Goal: Information Seeking & Learning: Learn about a topic

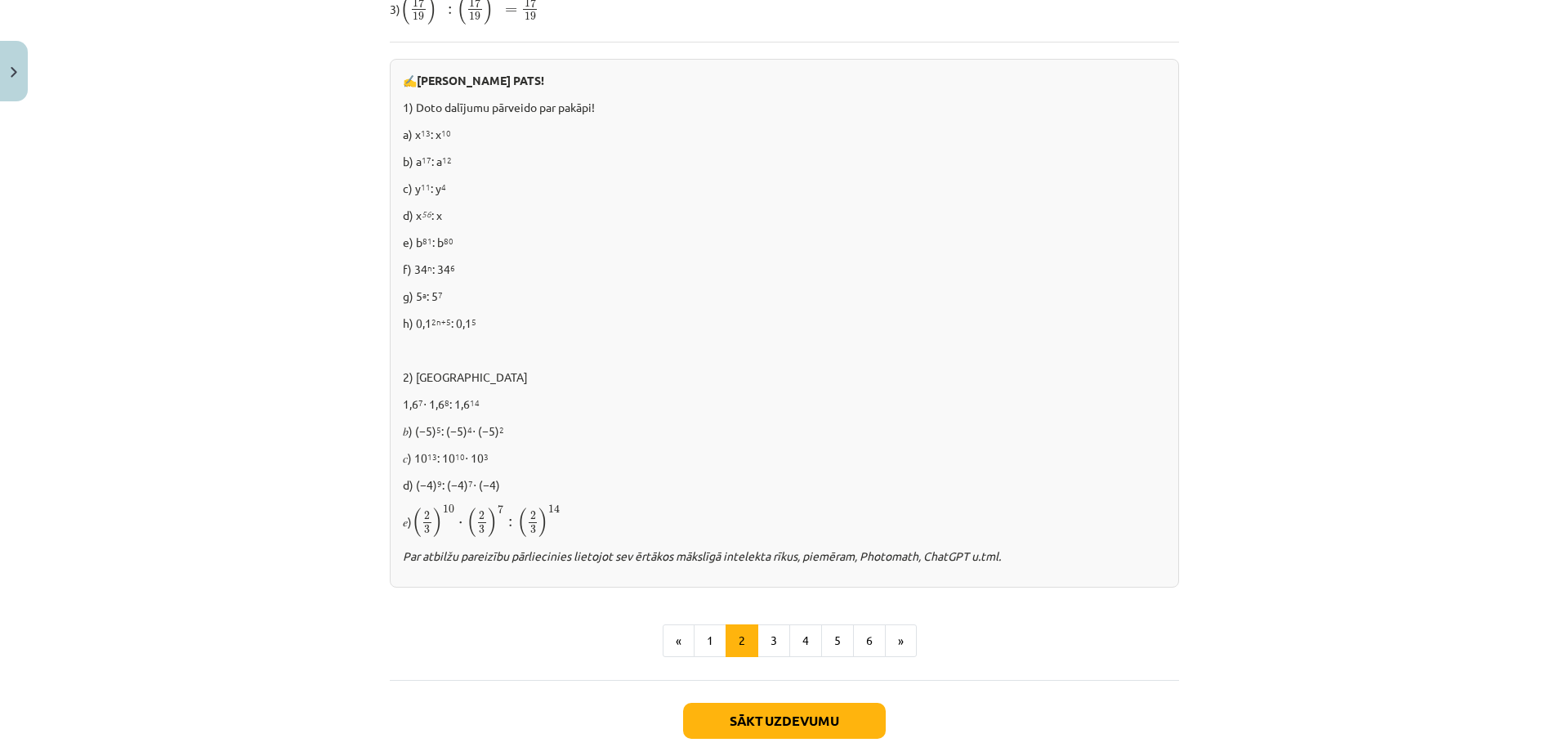
scroll to position [896, 0]
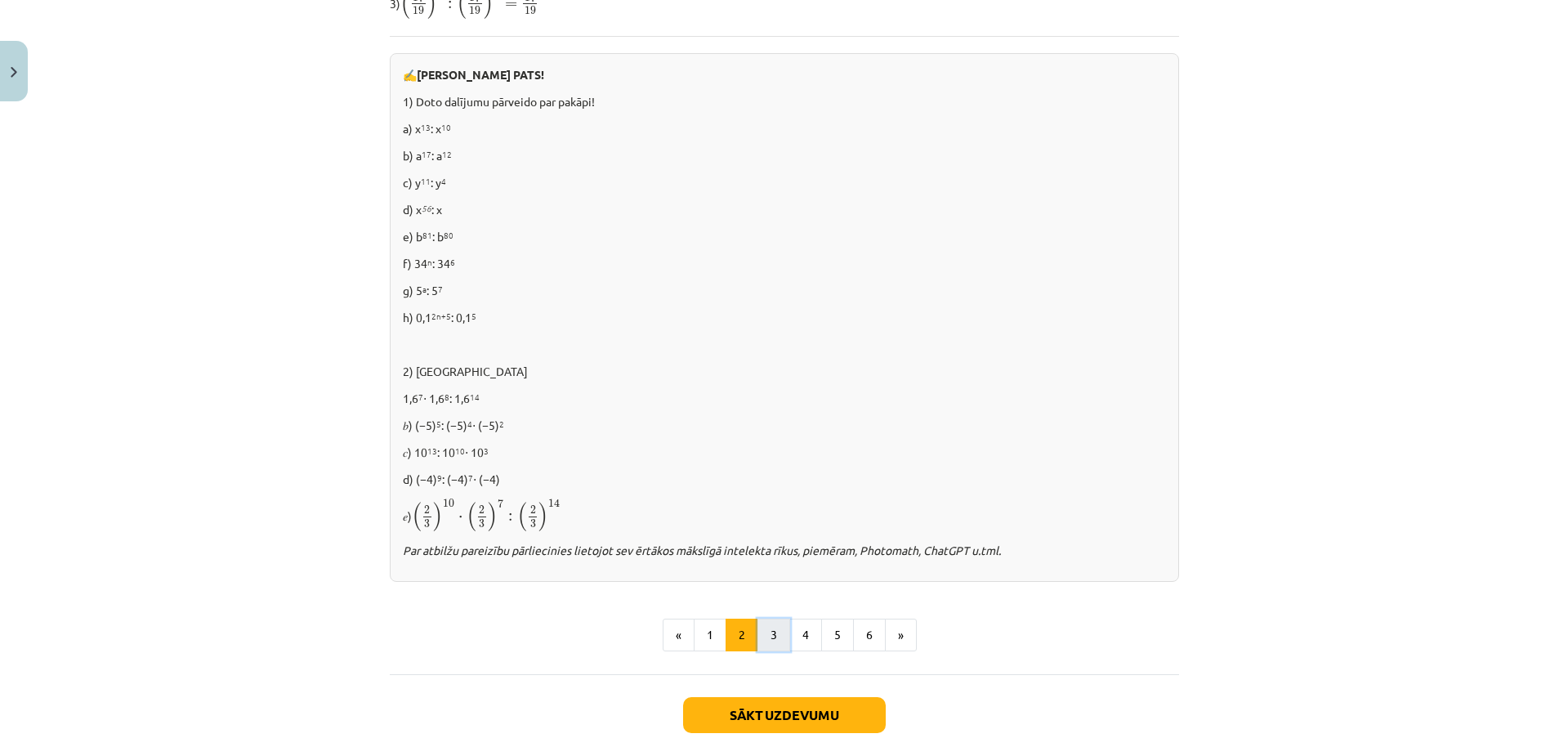
click at [777, 631] on button "3" at bounding box center [773, 634] width 33 height 33
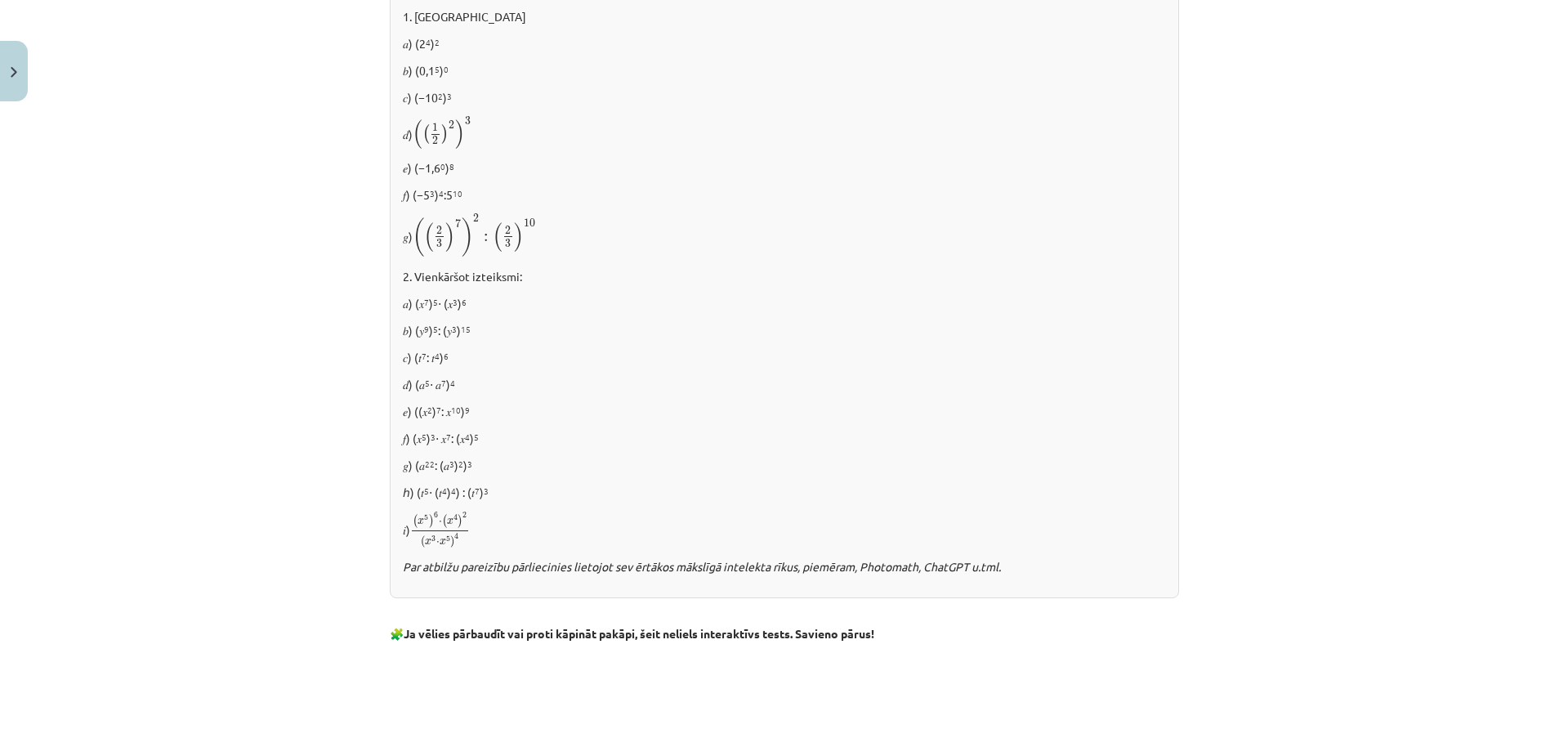
scroll to position [701, 0]
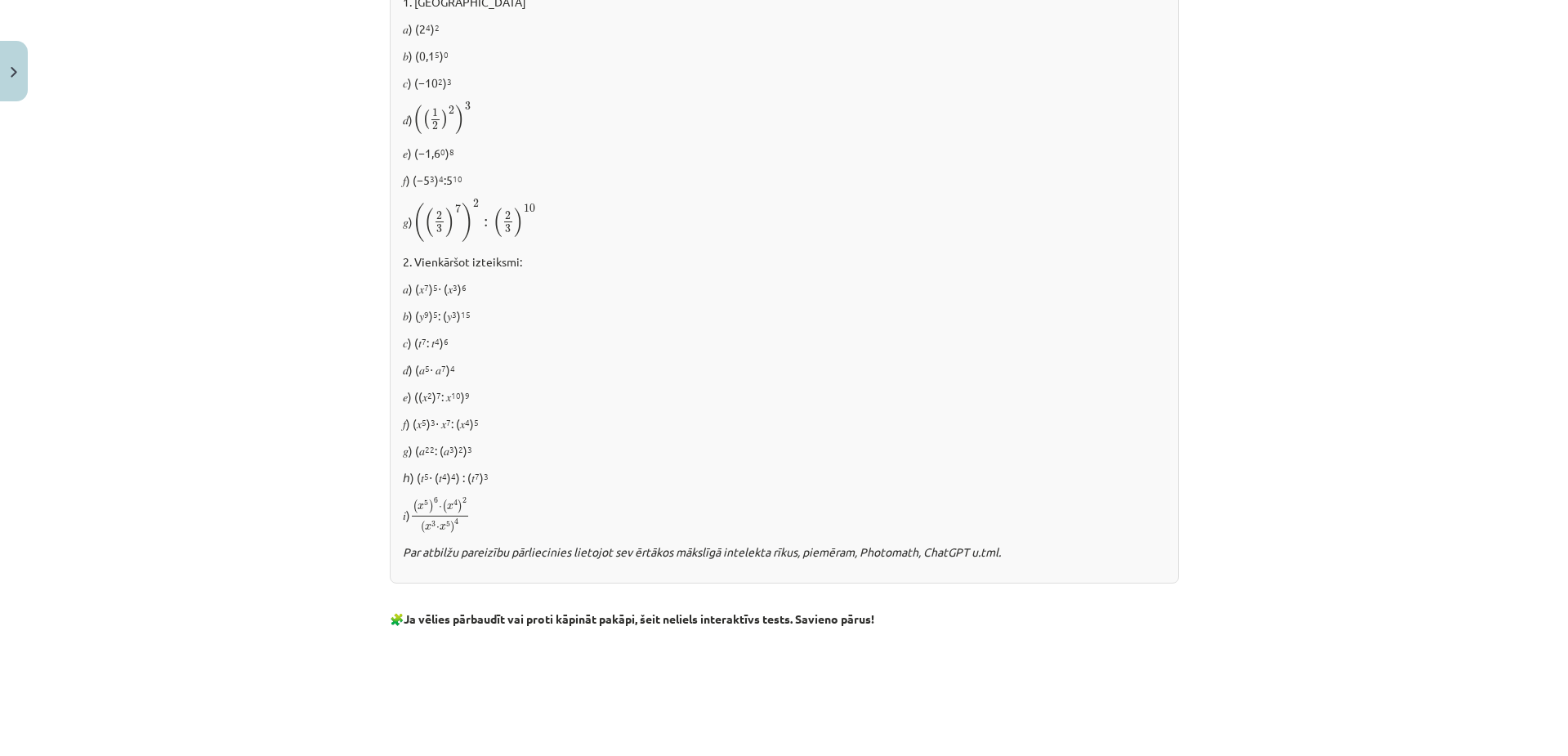
click at [1442, 428] on div "Mācību tēma: Matemātikas i - 12. klases 1. ieskaites mācību materiāls (ab) #2 📝…" at bounding box center [784, 378] width 1568 height 756
drag, startPoint x: 400, startPoint y: 395, endPoint x: 516, endPoint y: 401, distance: 116.2
click at [516, 401] on p "𝑒) ((𝑥 2 ) 7 : 𝑥 10 ) 9" at bounding box center [784, 396] width 764 height 17
click at [126, 494] on div "Mācību tēma: Matemātikas i - 12. klases 1. ieskaites mācību materiāls (ab) #2 📝…" at bounding box center [784, 378] width 1568 height 756
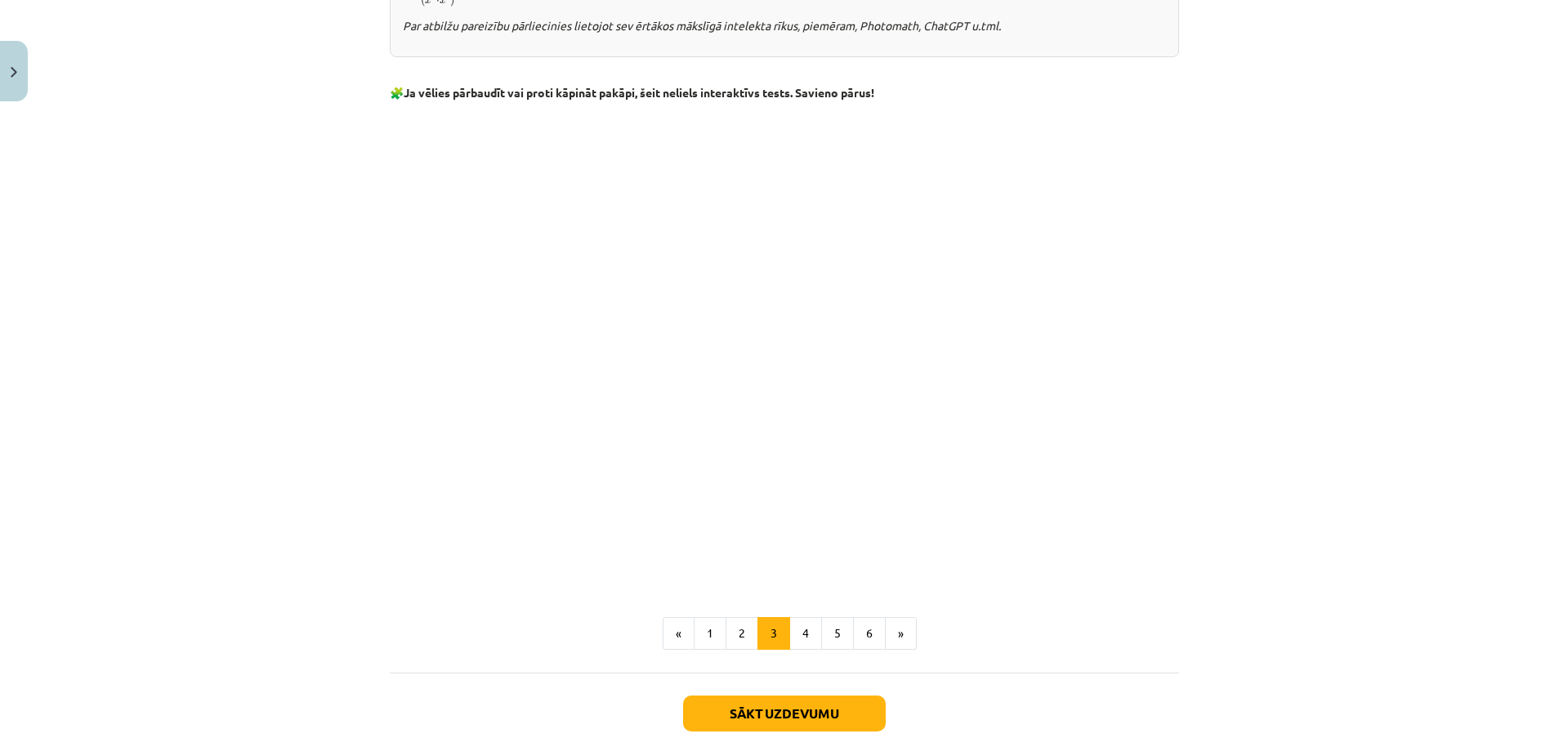
scroll to position [1182, 0]
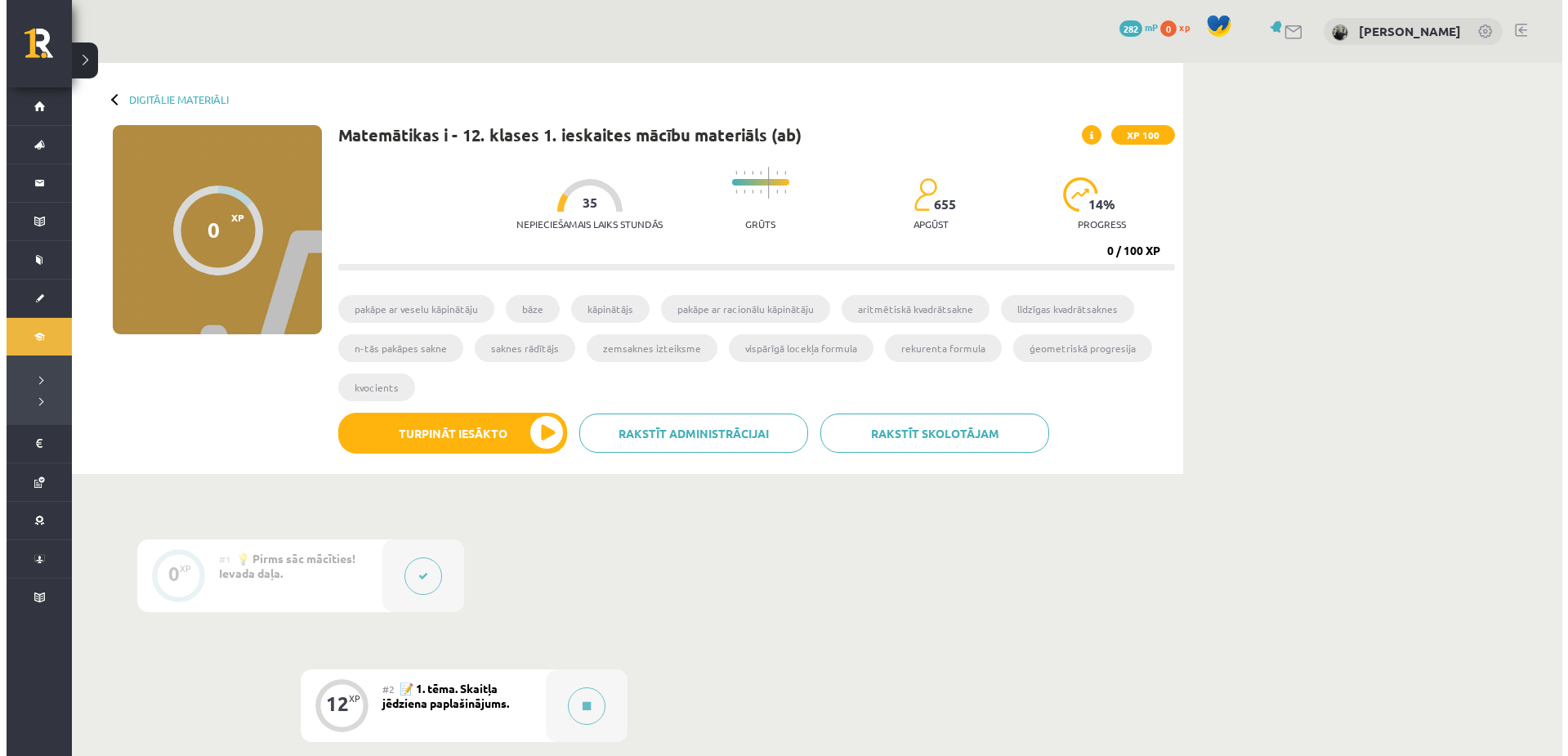
scroll to position [459, 0]
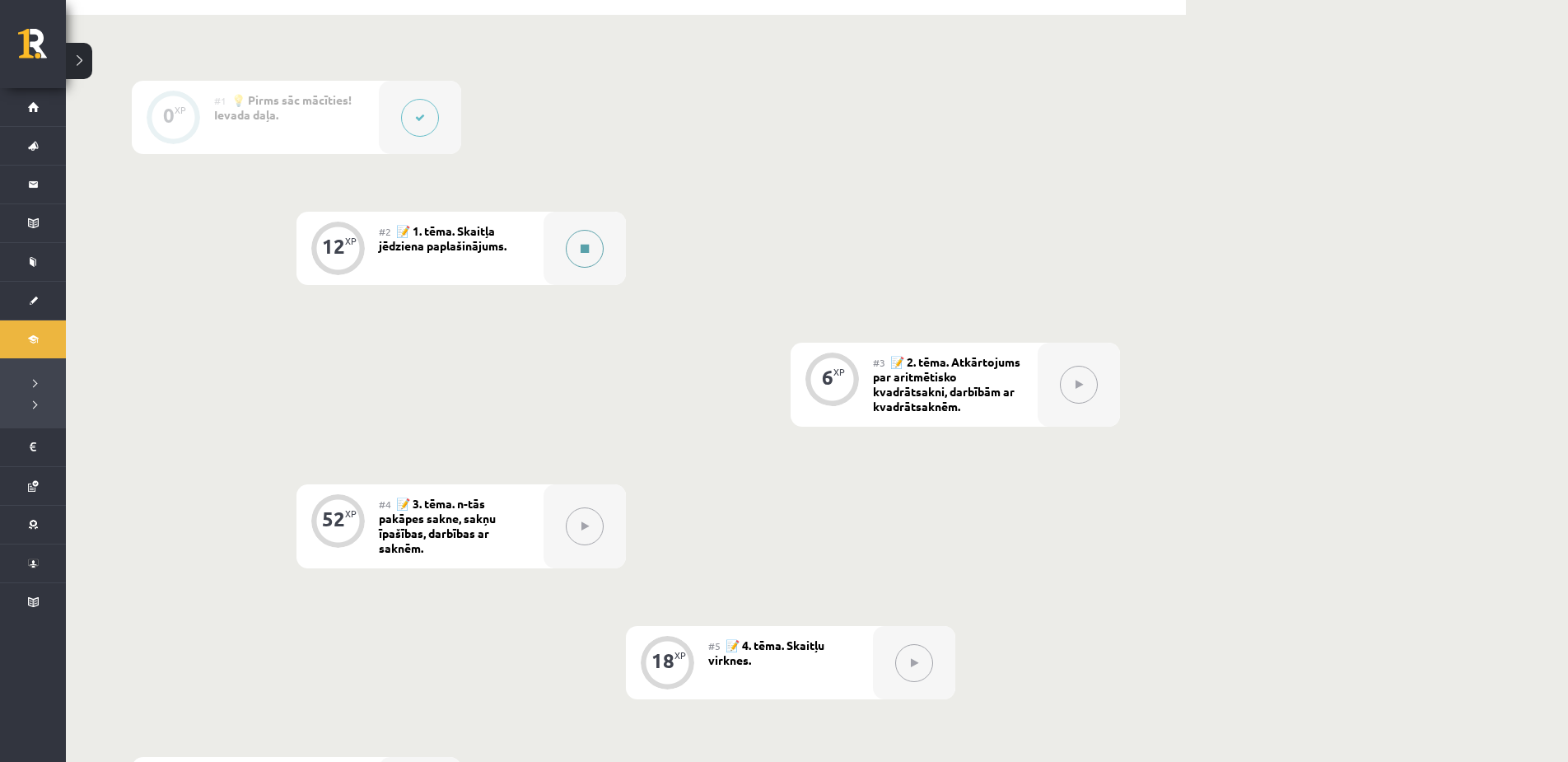
click at [597, 252] on button at bounding box center [585, 248] width 37 height 37
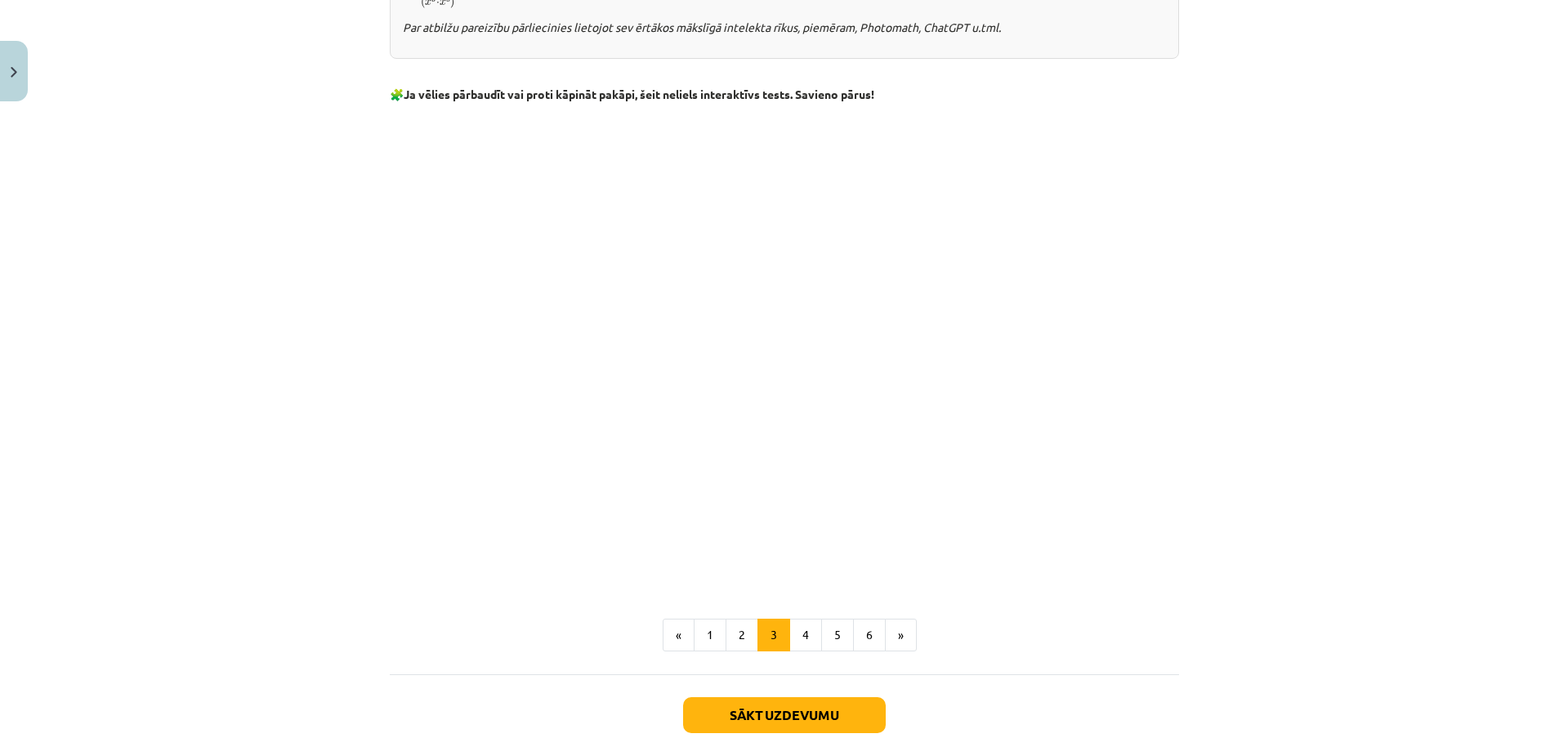
scroll to position [1182, 0]
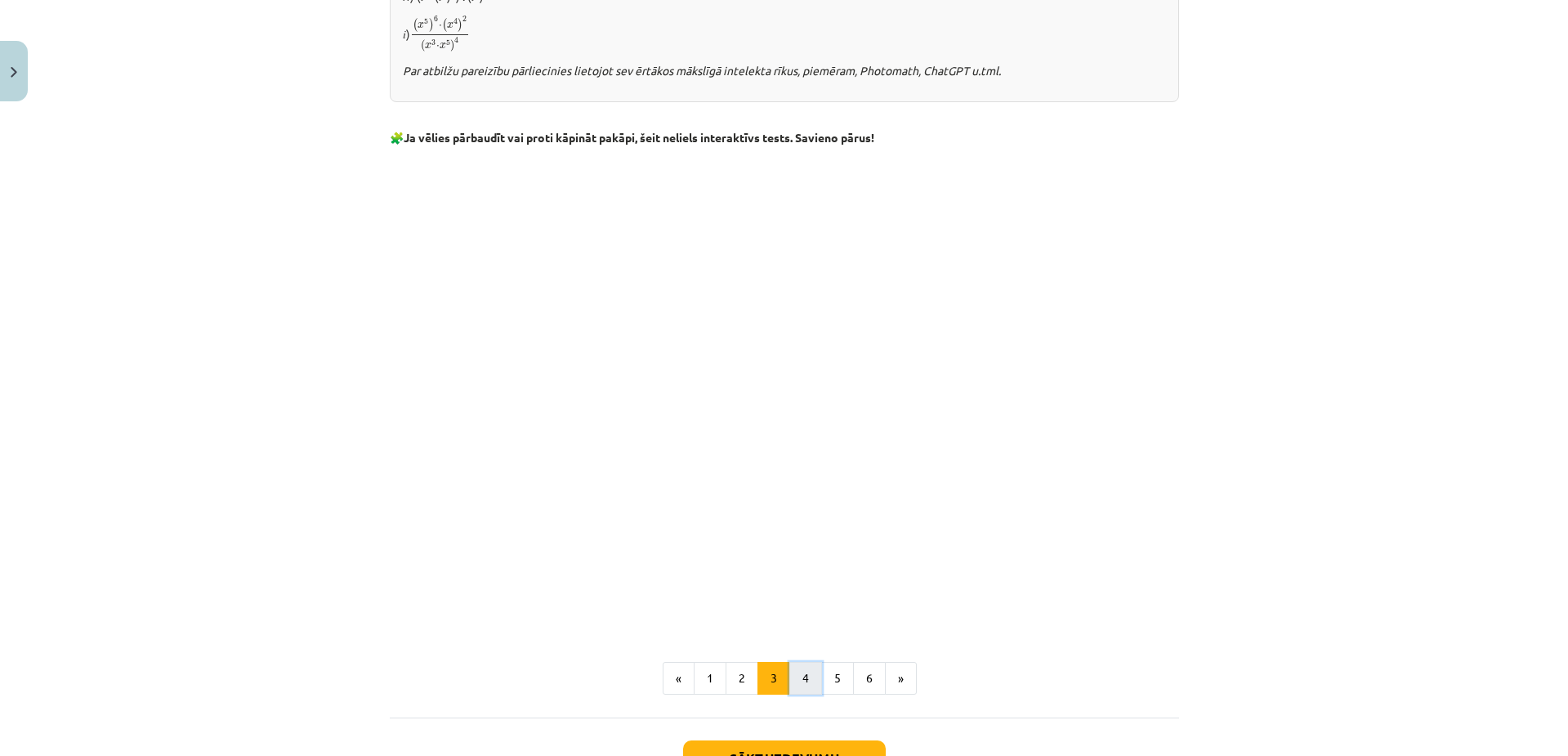
click at [792, 683] on button "4" at bounding box center [805, 678] width 33 height 33
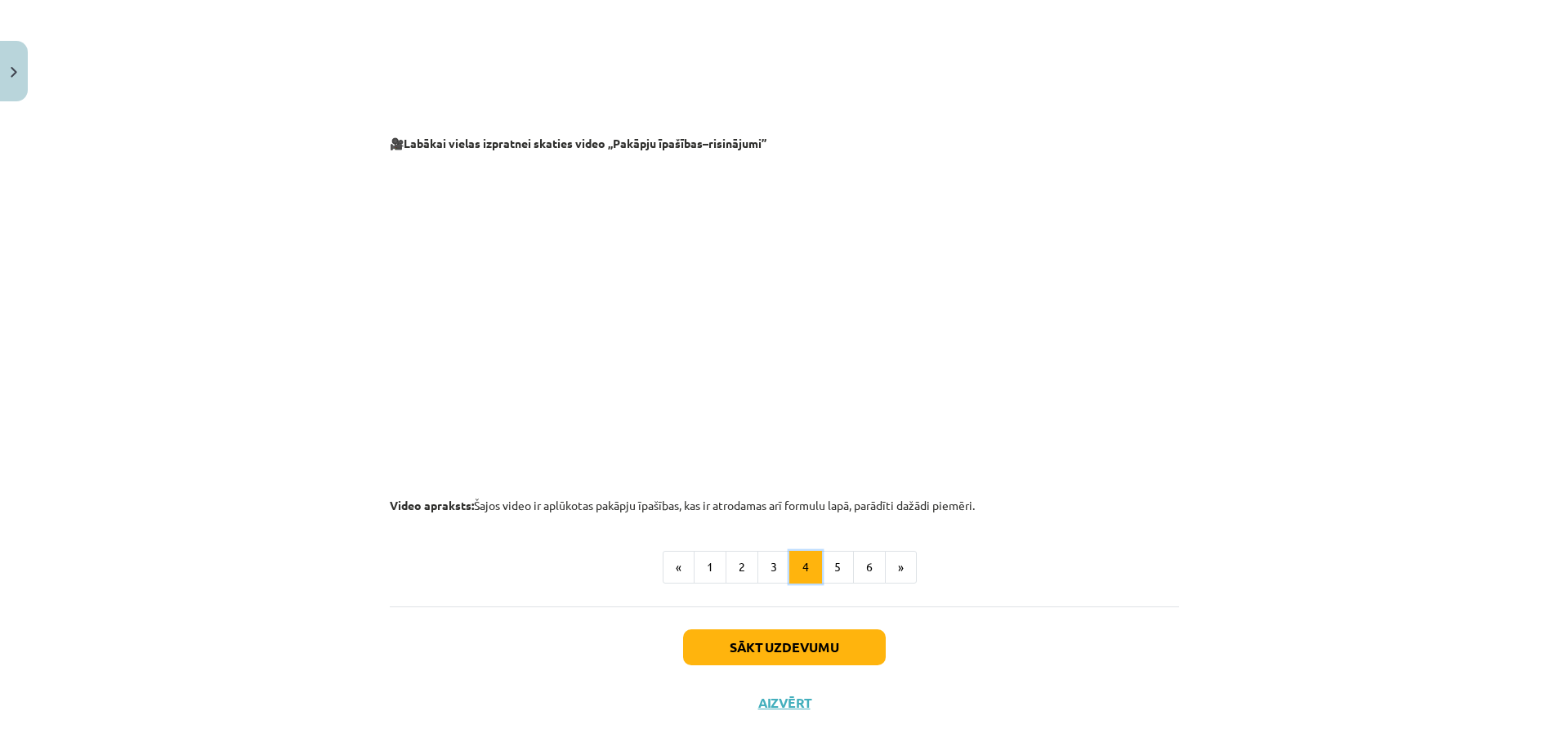
scroll to position [1560, 0]
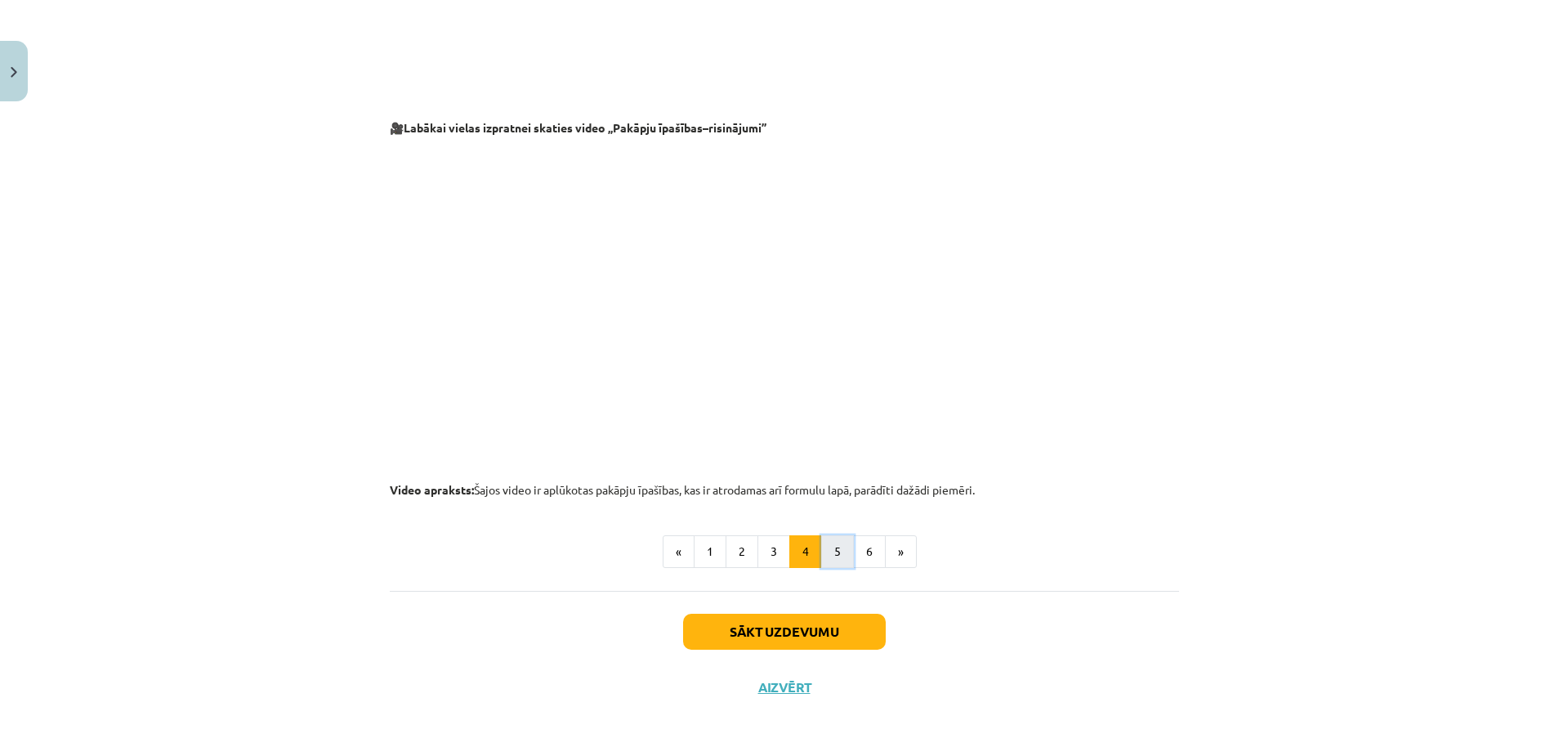
click at [838, 549] on button "5" at bounding box center [837, 550] width 33 height 33
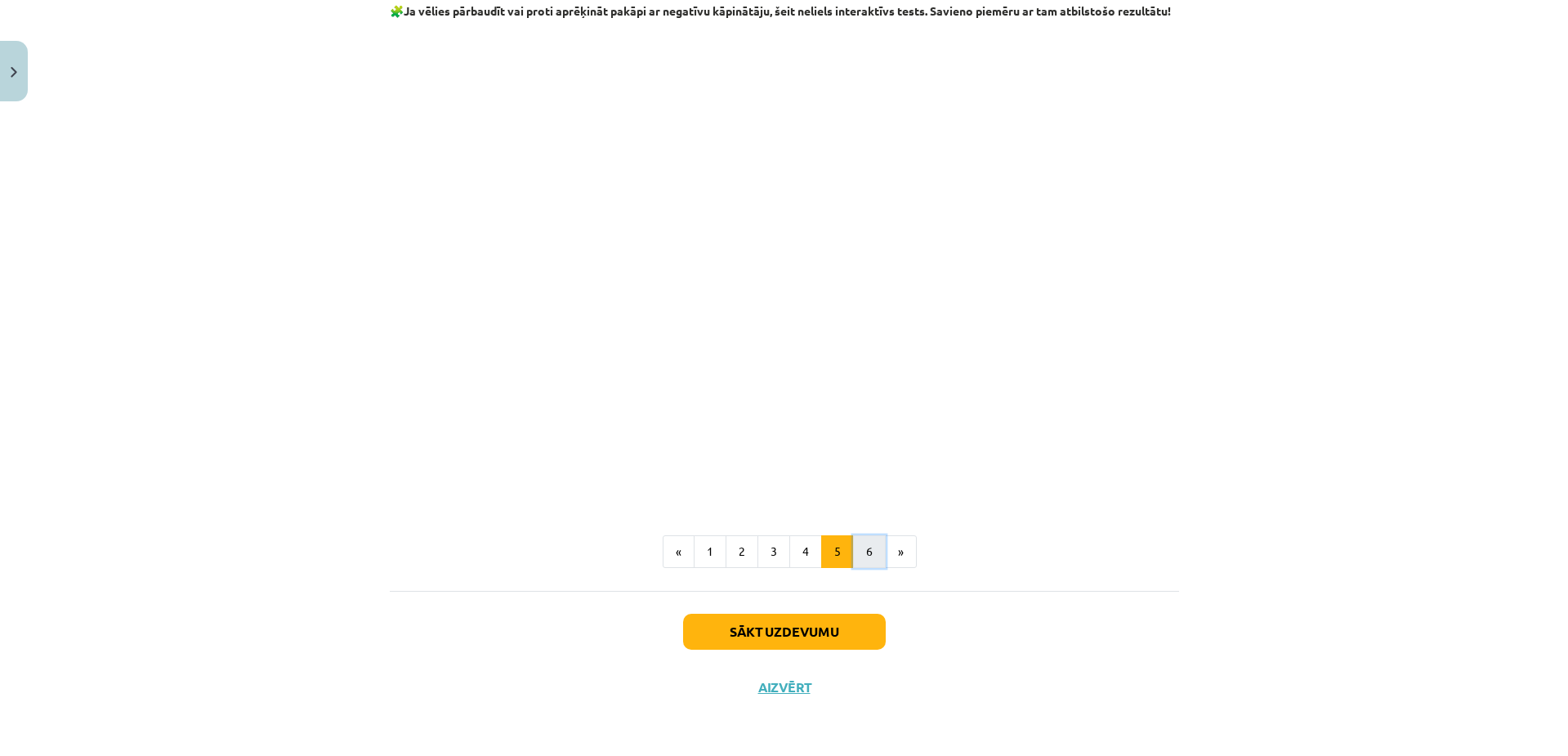
click at [871, 539] on button "6" at bounding box center [869, 550] width 33 height 33
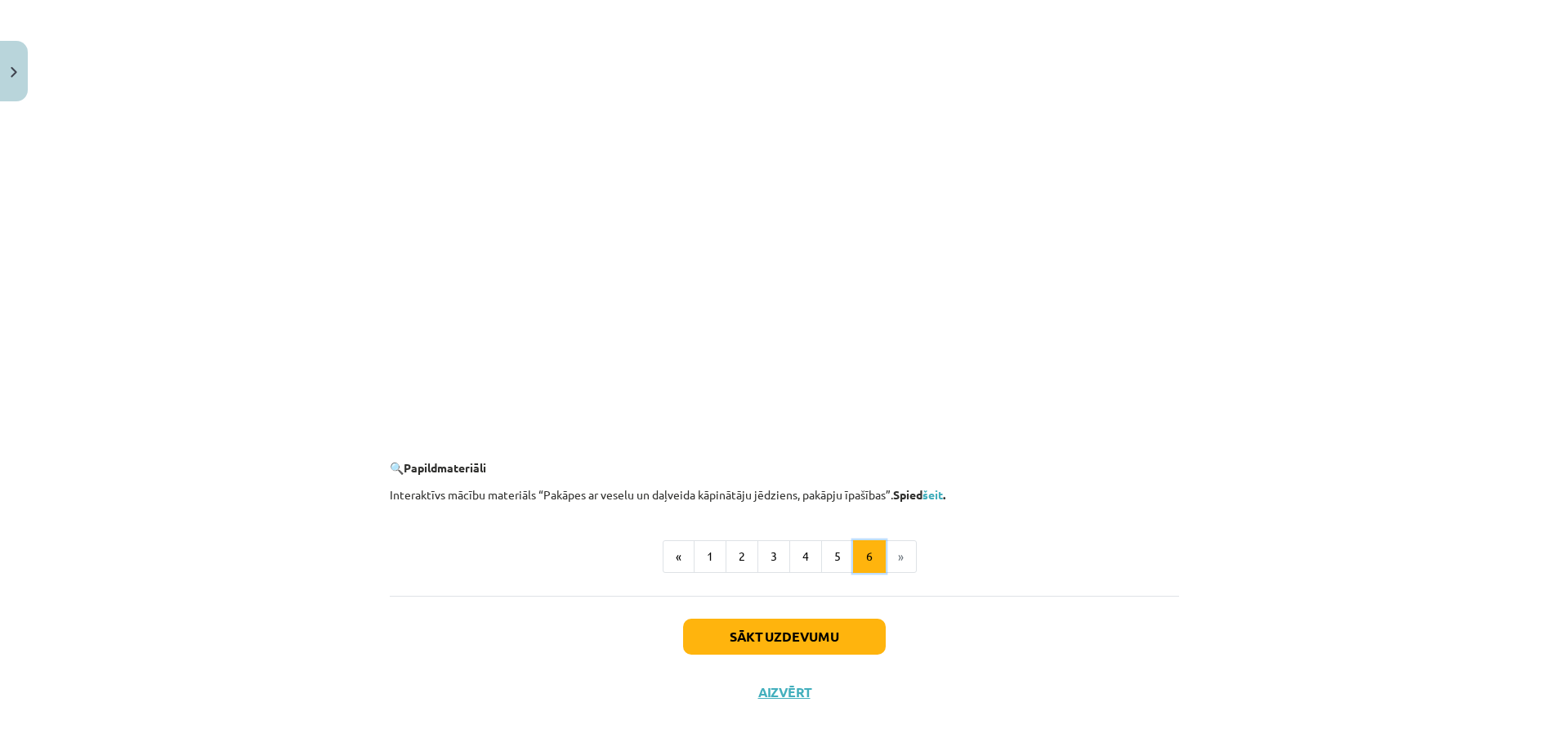
scroll to position [1412, 0]
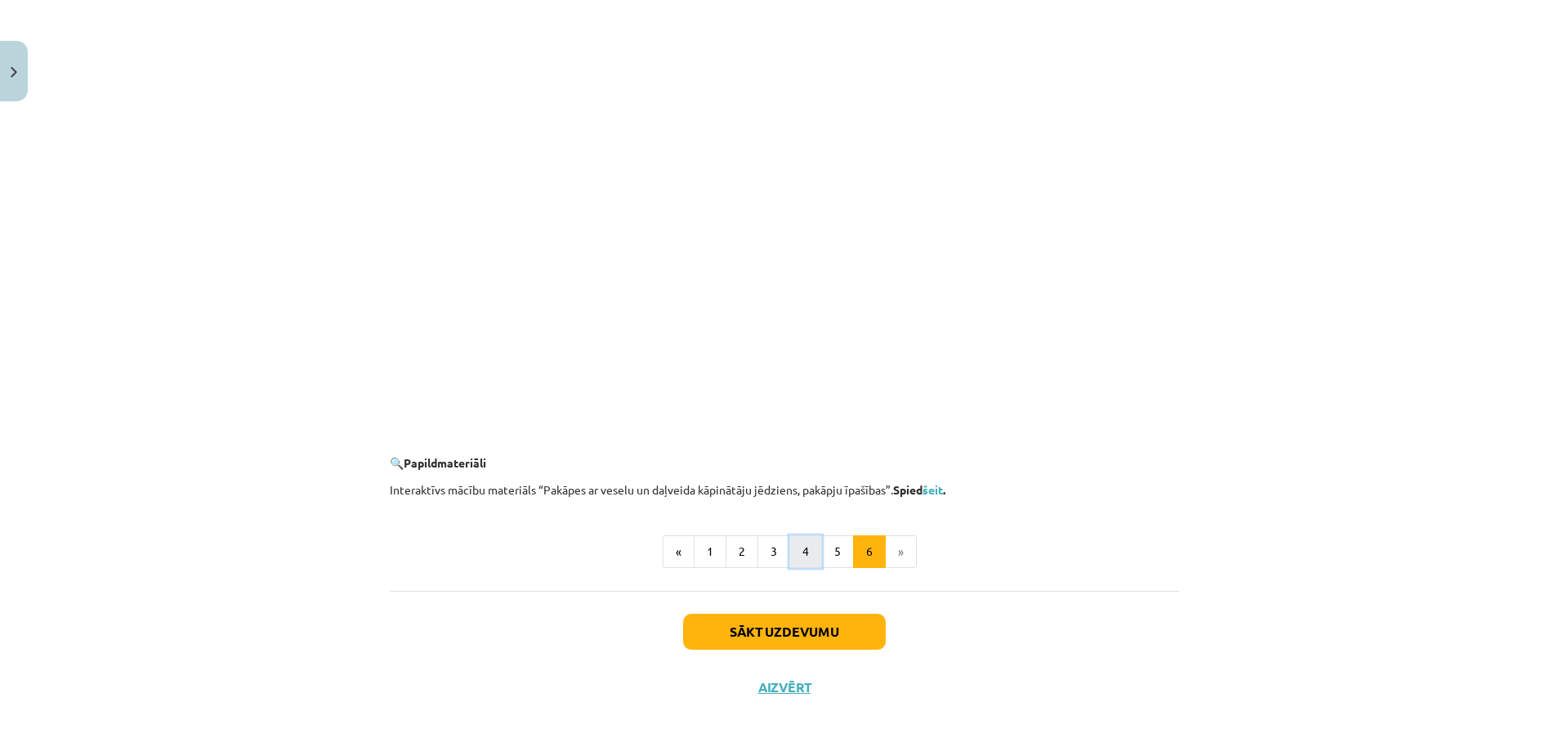
click at [805, 549] on button "4" at bounding box center [805, 550] width 33 height 33
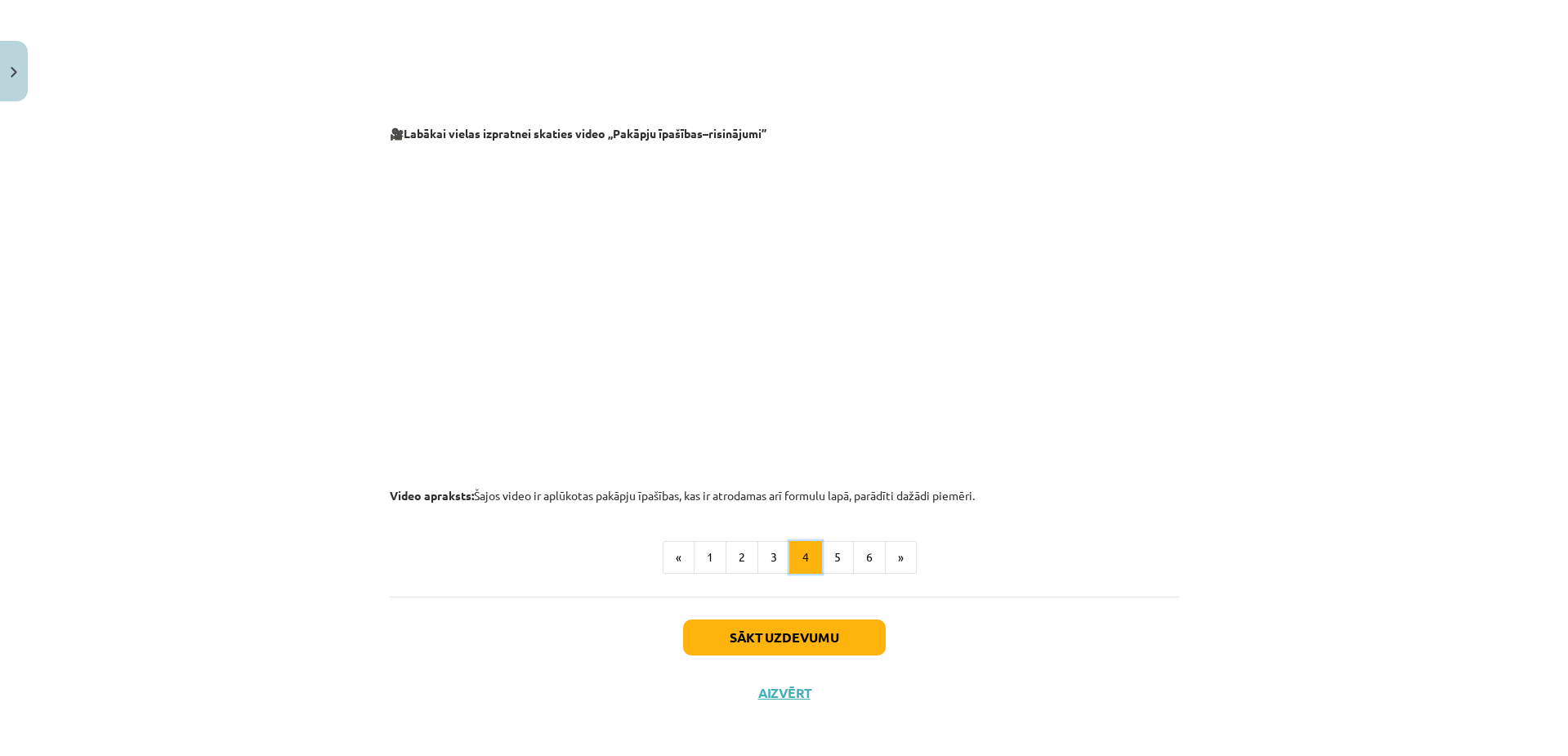
scroll to position [1560, 0]
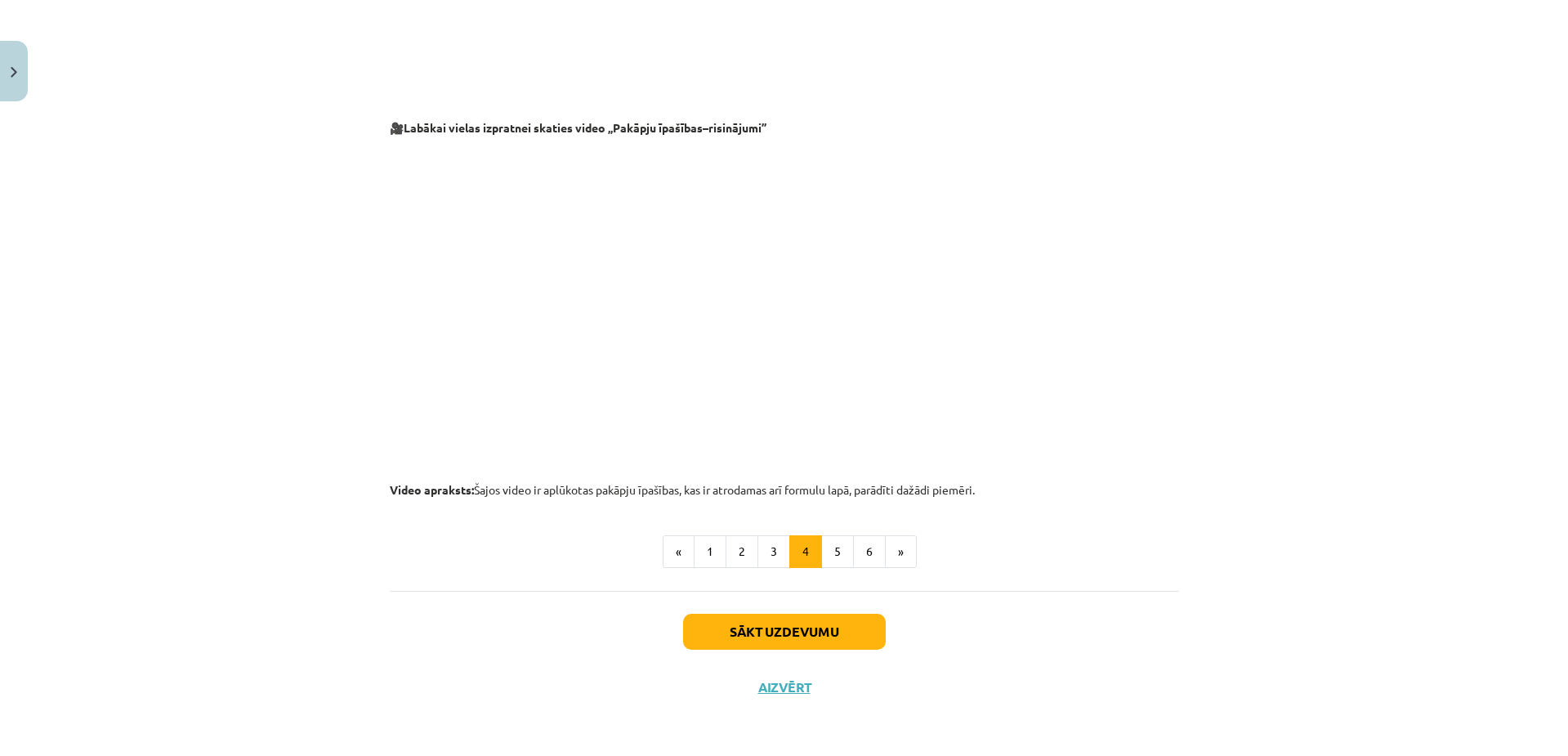
click at [824, 539] on button "5" at bounding box center [837, 550] width 33 height 33
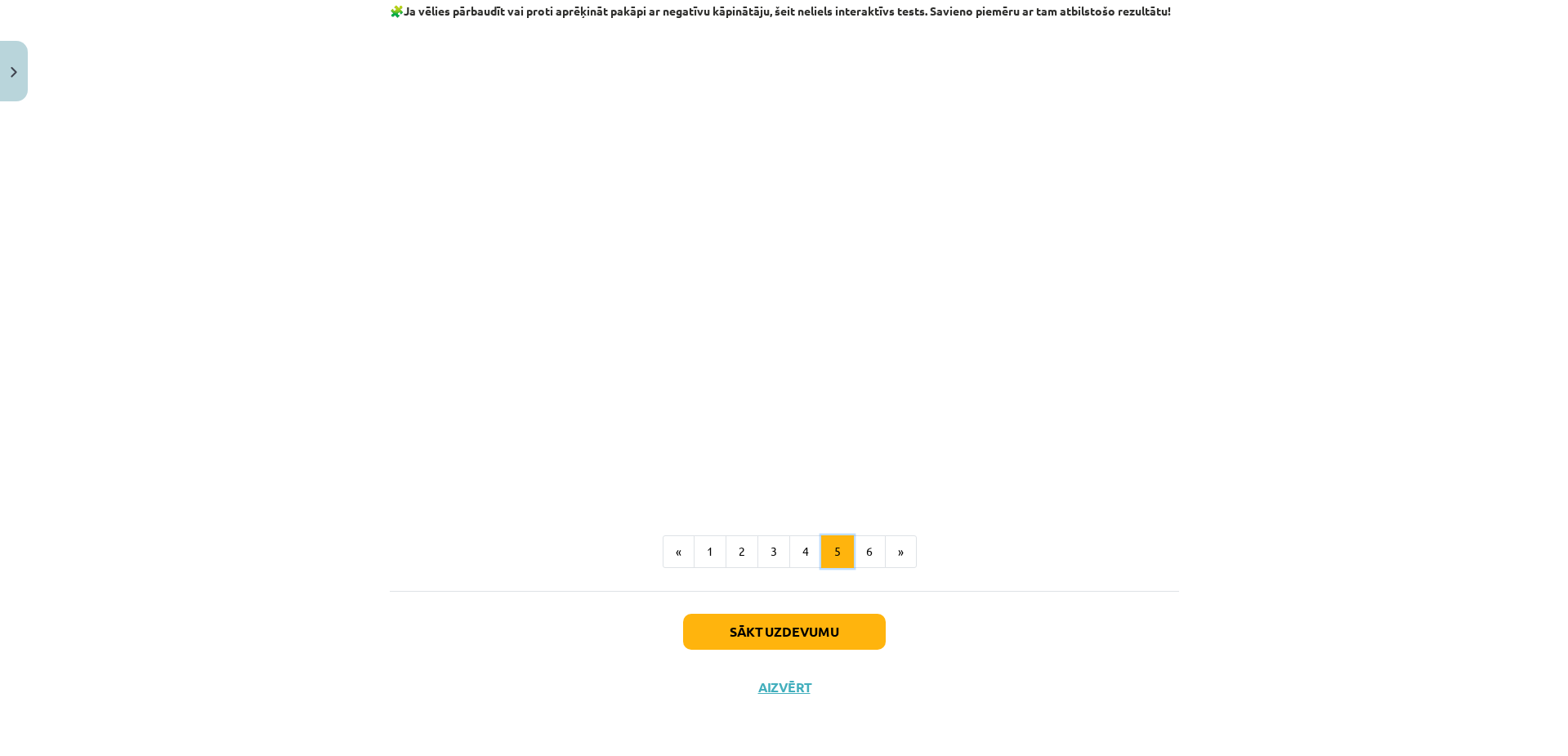
scroll to position [1784, 0]
click at [811, 560] on button "4" at bounding box center [805, 550] width 33 height 33
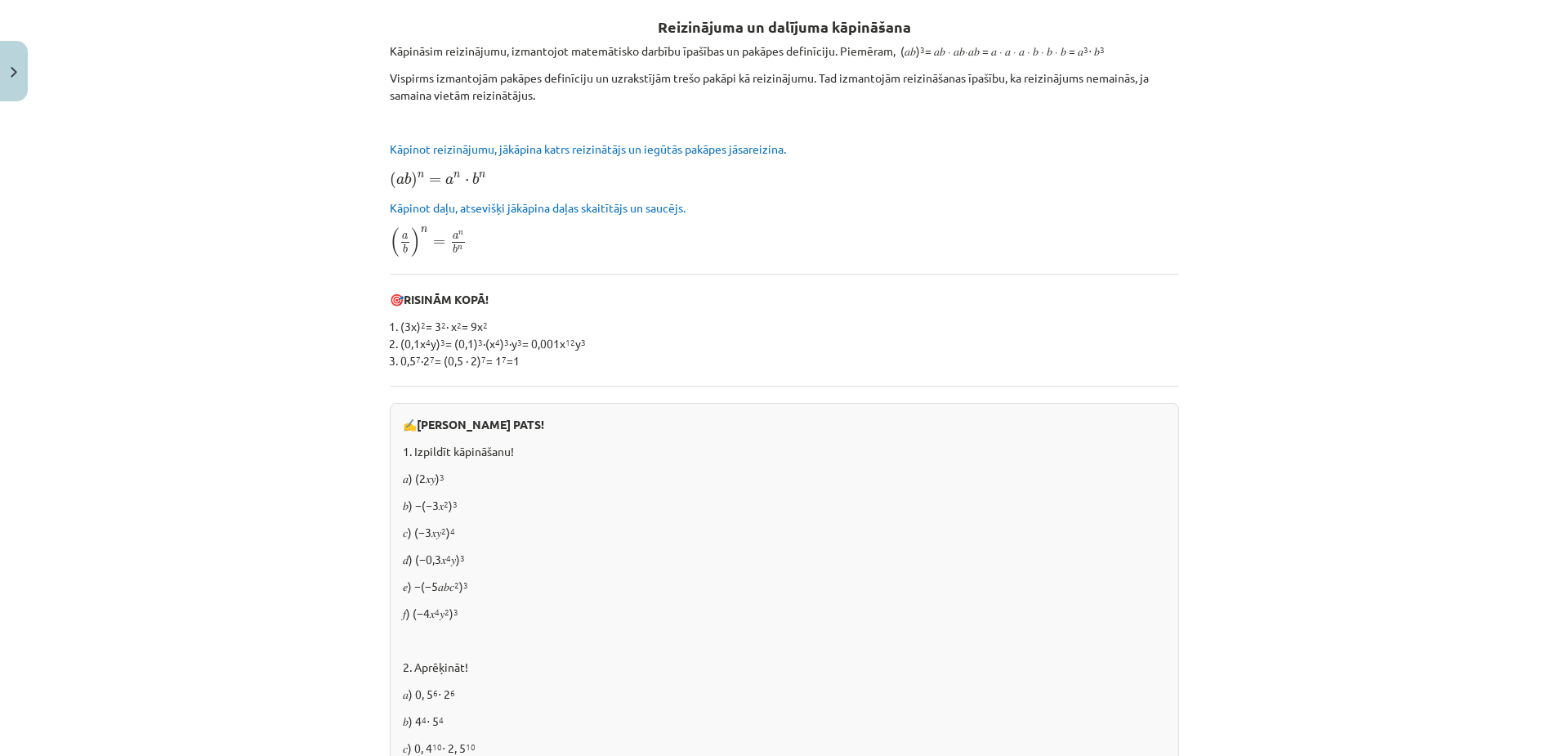
scroll to position [293, 0]
